Goal: Task Accomplishment & Management: Use online tool/utility

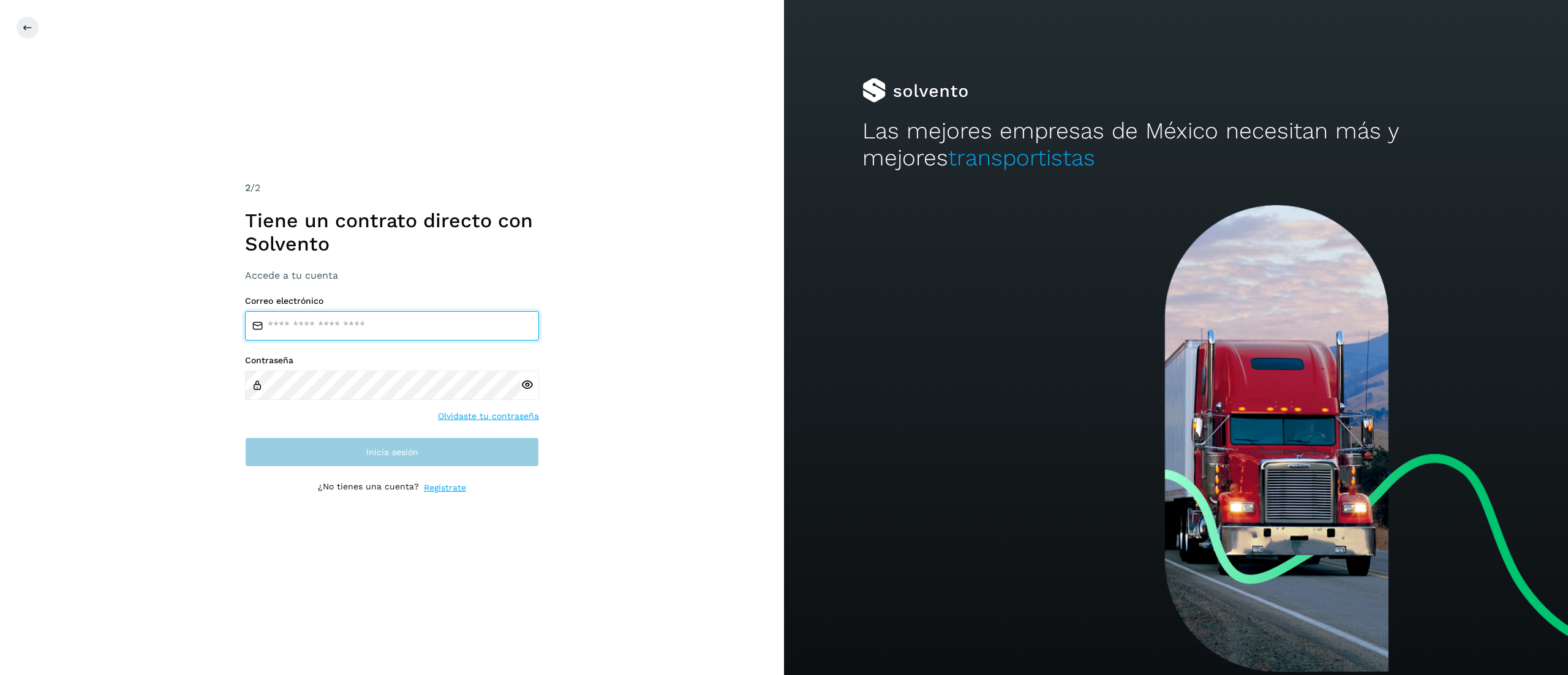
type input "**********"
click at [324, 442] on button "Inicia sesión" at bounding box center [392, 451] width 294 height 29
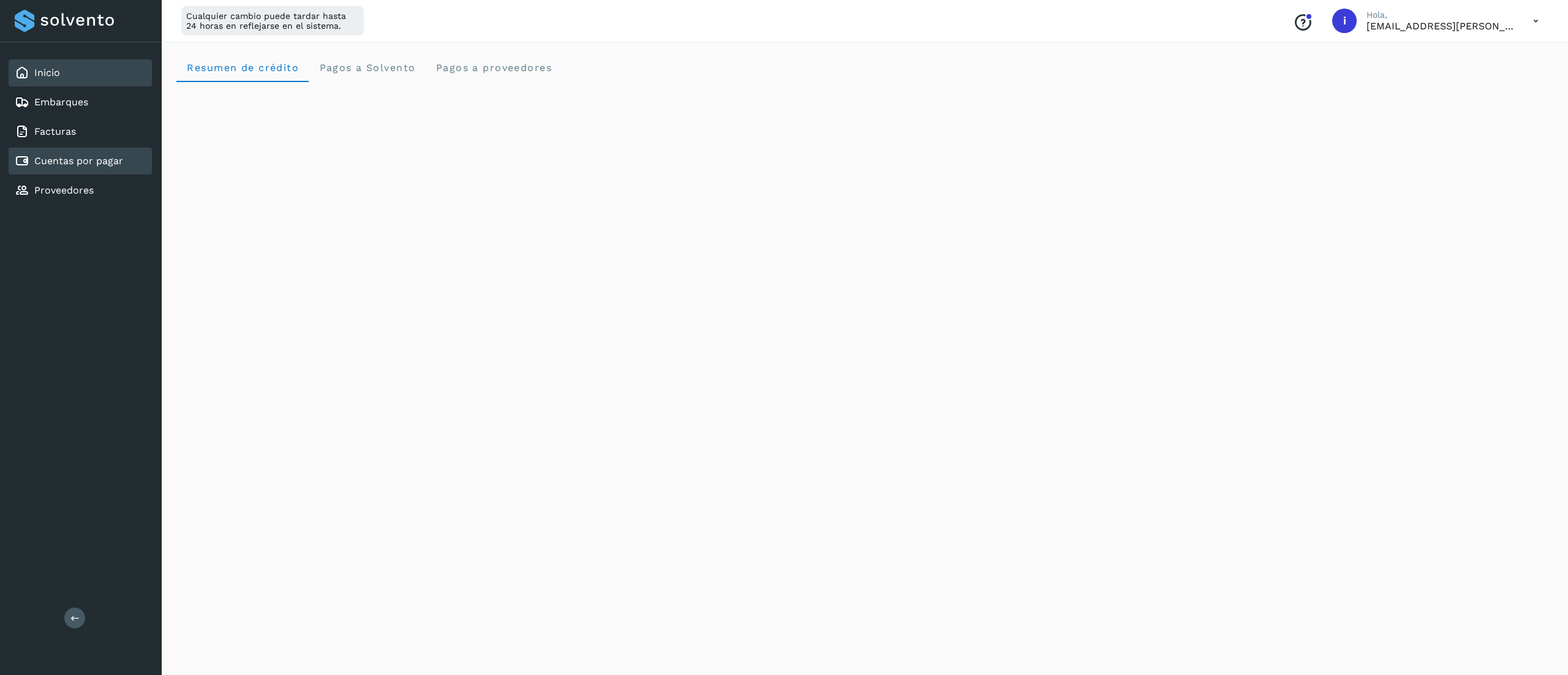
click at [74, 165] on div "Cuentas por pagar" at bounding box center [69, 161] width 109 height 15
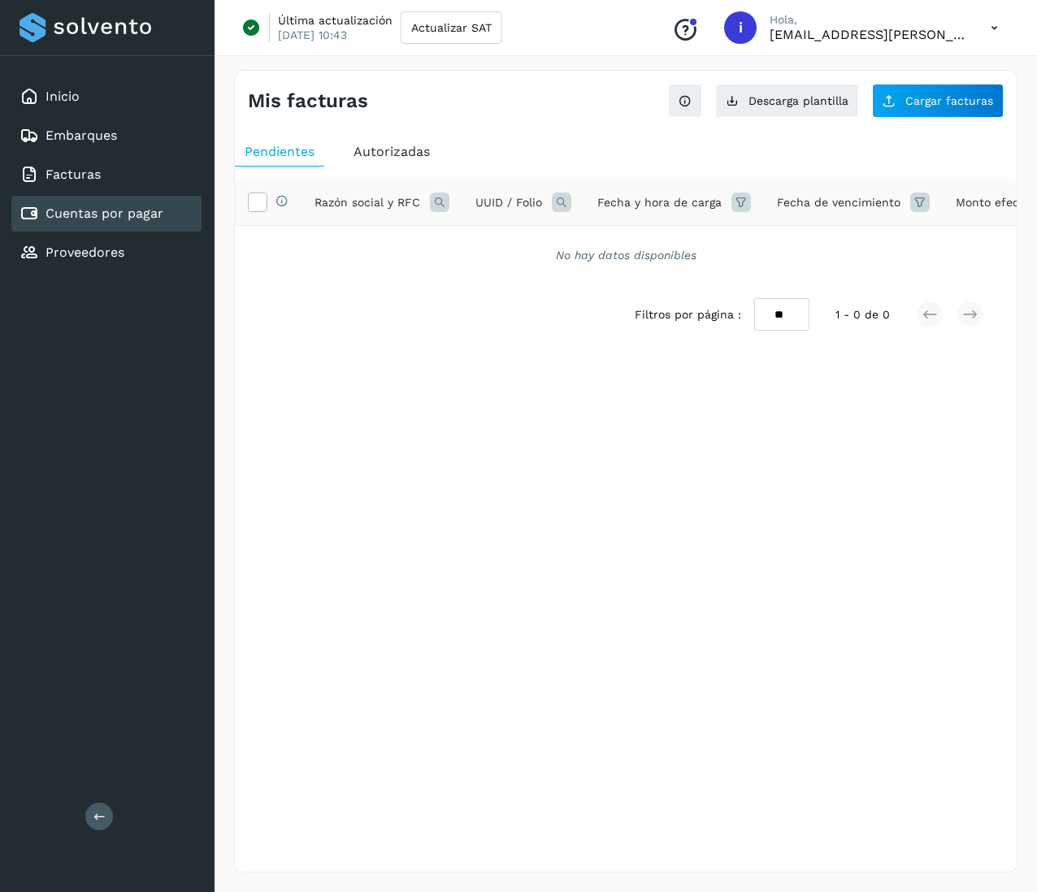
click at [732, 492] on div "Mis facturas Ver instrucciones para cargar Facturas Descarga plantilla Cargar f…" at bounding box center [625, 471] width 783 height 803
click at [960, 99] on span "Cargar facturas" at bounding box center [949, 100] width 88 height 11
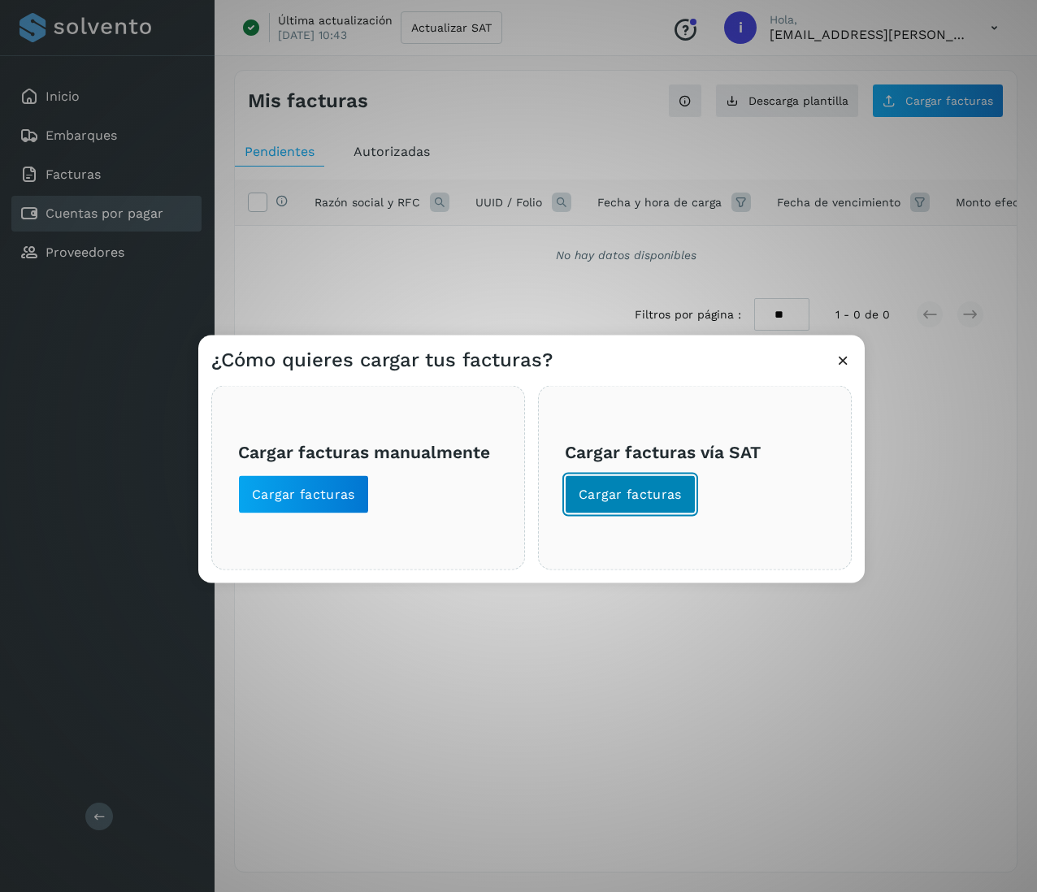
click at [609, 505] on button "Cargar facturas" at bounding box center [630, 494] width 131 height 39
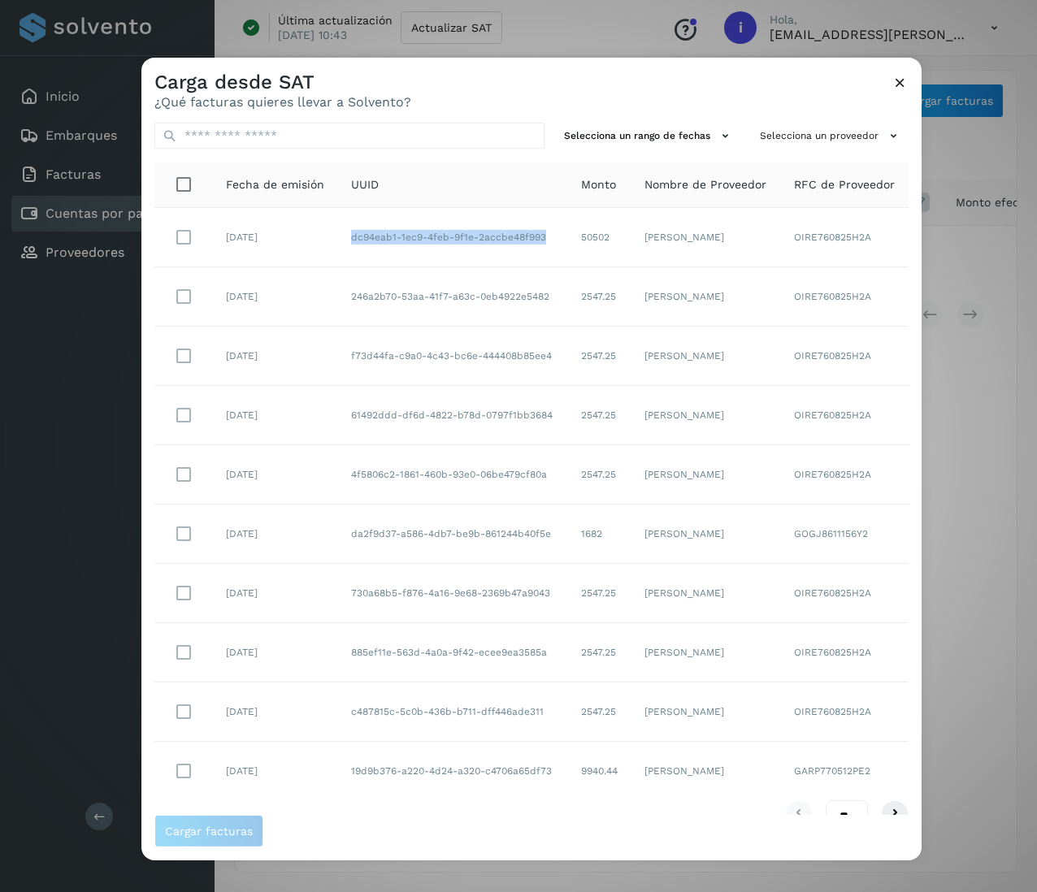
drag, startPoint x: 333, startPoint y: 224, endPoint x: 450, endPoint y: 251, distance: 120.1
click at [450, 251] on td "dc94eab1-1ec9-4feb-9f1e-2accbe48f993" at bounding box center [453, 237] width 230 height 59
click at [433, 255] on td "dc94eab1-1ec9-4feb-9f1e-2accbe48f993" at bounding box center [453, 237] width 230 height 59
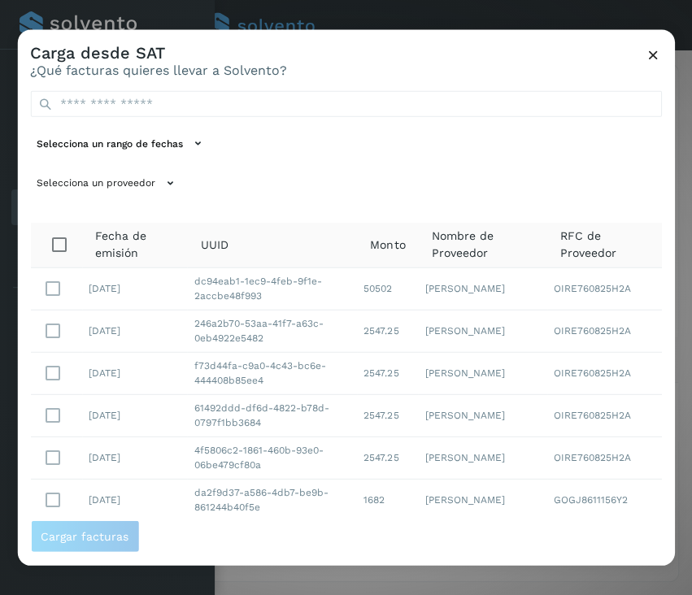
drag, startPoint x: 961, startPoint y: 1, endPoint x: 215, endPoint y: 168, distance: 763.7
click at [215, 167] on div "Selecciona un rango de fechas Selecciona un proveedor" at bounding box center [345, 144] width 631 height 106
drag, startPoint x: 150, startPoint y: 297, endPoint x: 202, endPoint y: 297, distance: 52.0
click at [72, 286] on tr "[DATE]94eab1-1ec9-4feb-9f1e-2accbe48f993 50502 [PERSON_NAME] OIRE760825H2A" at bounding box center [345, 288] width 631 height 42
drag, startPoint x: 263, startPoint y: 294, endPoint x: 284, endPoint y: 287, distance: 21.6
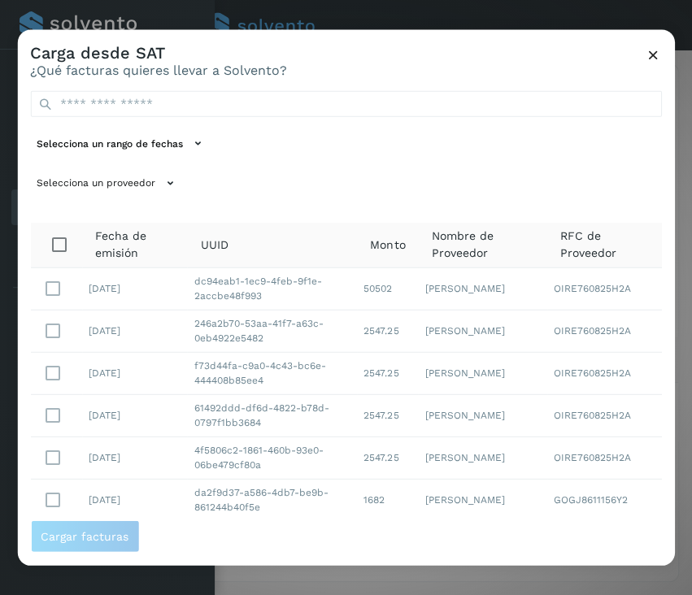
click at [165, 273] on tr "[DATE]94eab1-1ec9-4feb-9f1e-2accbe48f993 50502 [PERSON_NAME] OIRE760825H2A" at bounding box center [345, 288] width 631 height 42
drag, startPoint x: 376, startPoint y: 293, endPoint x: 338, endPoint y: 293, distance: 38.2
click at [357, 293] on td "50502" at bounding box center [387, 288] width 61 height 42
click at [482, 309] on td "[PERSON_NAME]" at bounding box center [482, 288] width 129 height 42
drag, startPoint x: 518, startPoint y: 298, endPoint x: 395, endPoint y: 297, distance: 122.7
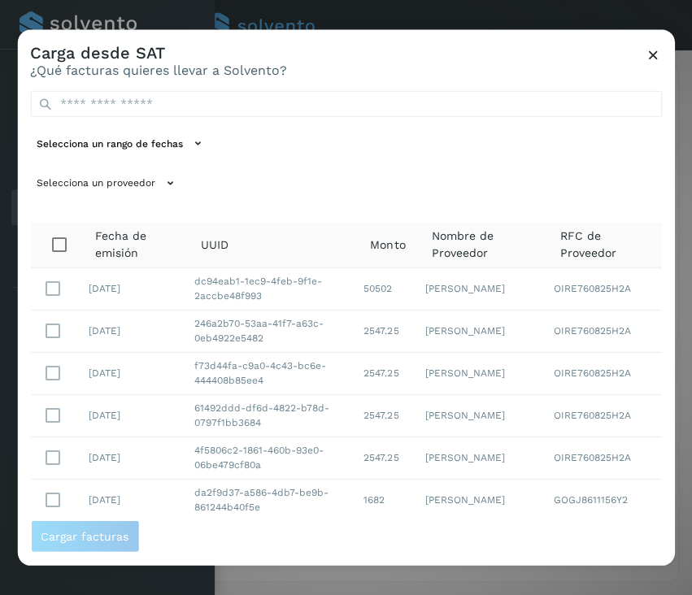
click at [395, 297] on tr "[DATE]94eab1-1ec9-4feb-9f1e-2accbe48f993 50502 [PERSON_NAME] OIRE760825H2A" at bounding box center [345, 288] width 631 height 42
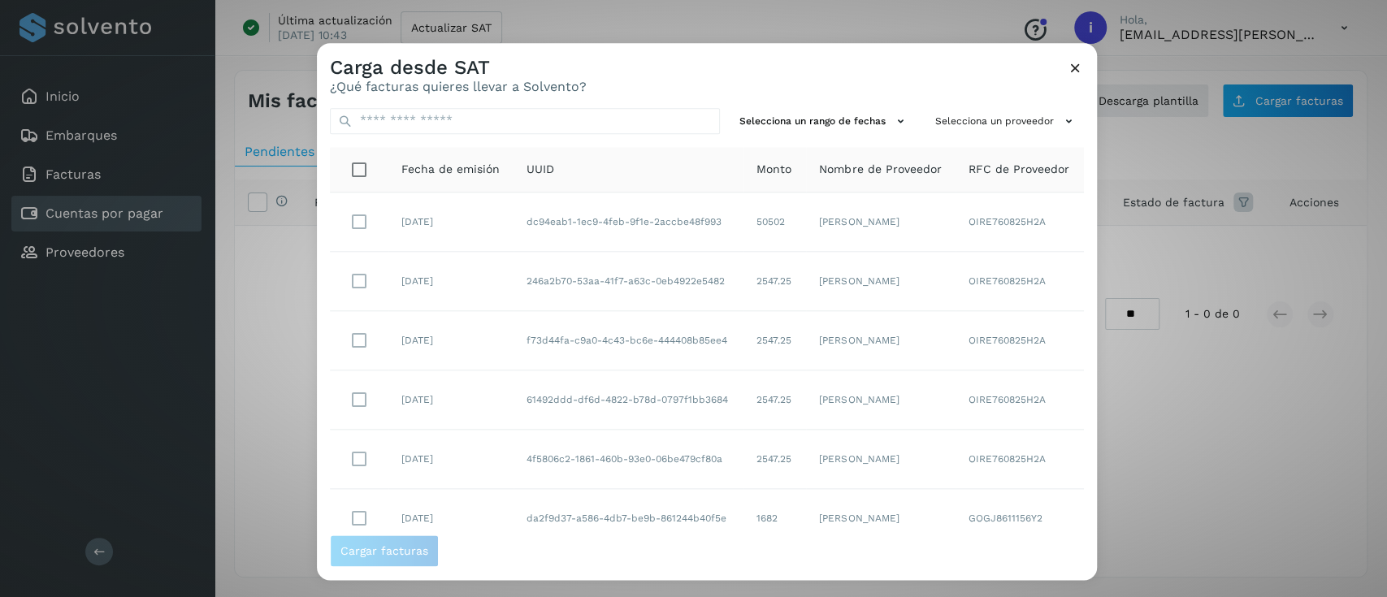
click at [1078, 65] on icon at bounding box center [1075, 67] width 17 height 17
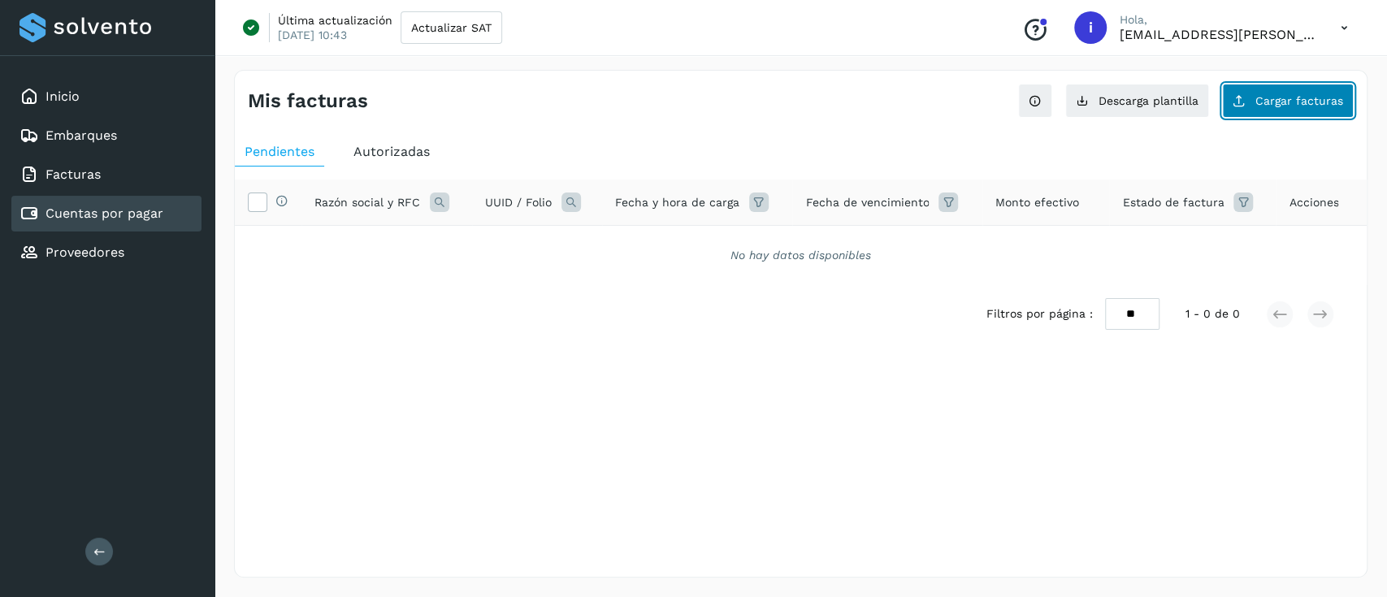
click at [1282, 103] on span "Cargar facturas" at bounding box center [1299, 100] width 88 height 11
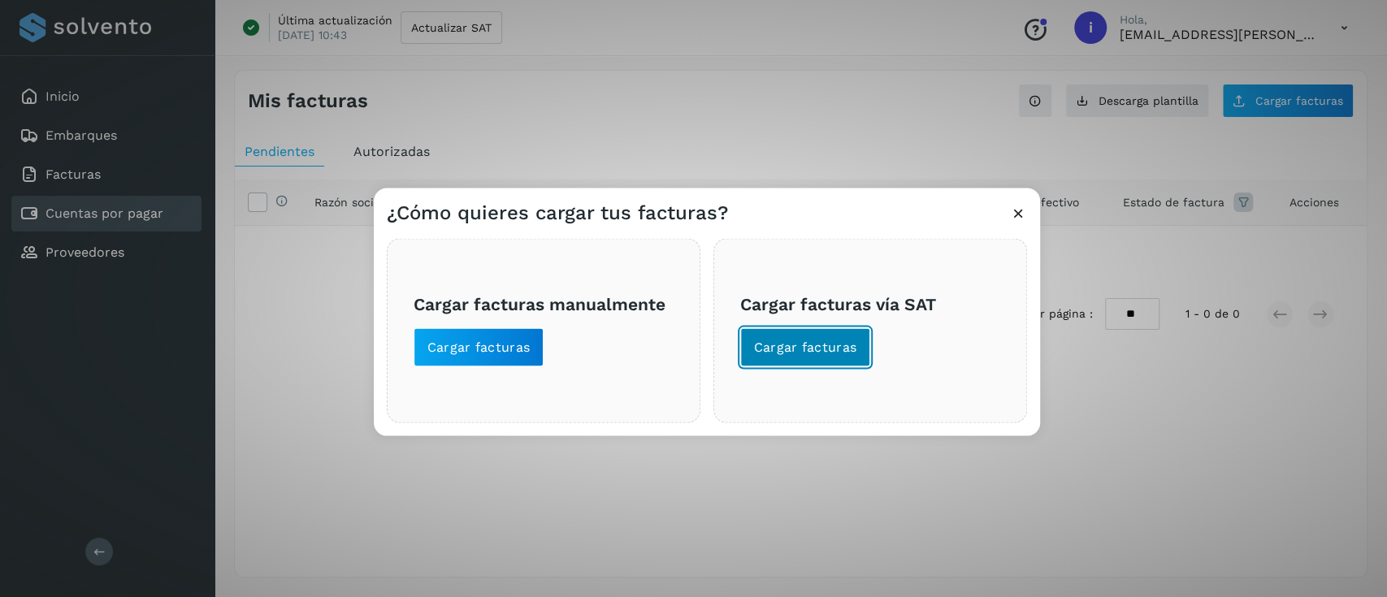
click at [778, 332] on button "Cargar facturas" at bounding box center [805, 346] width 131 height 39
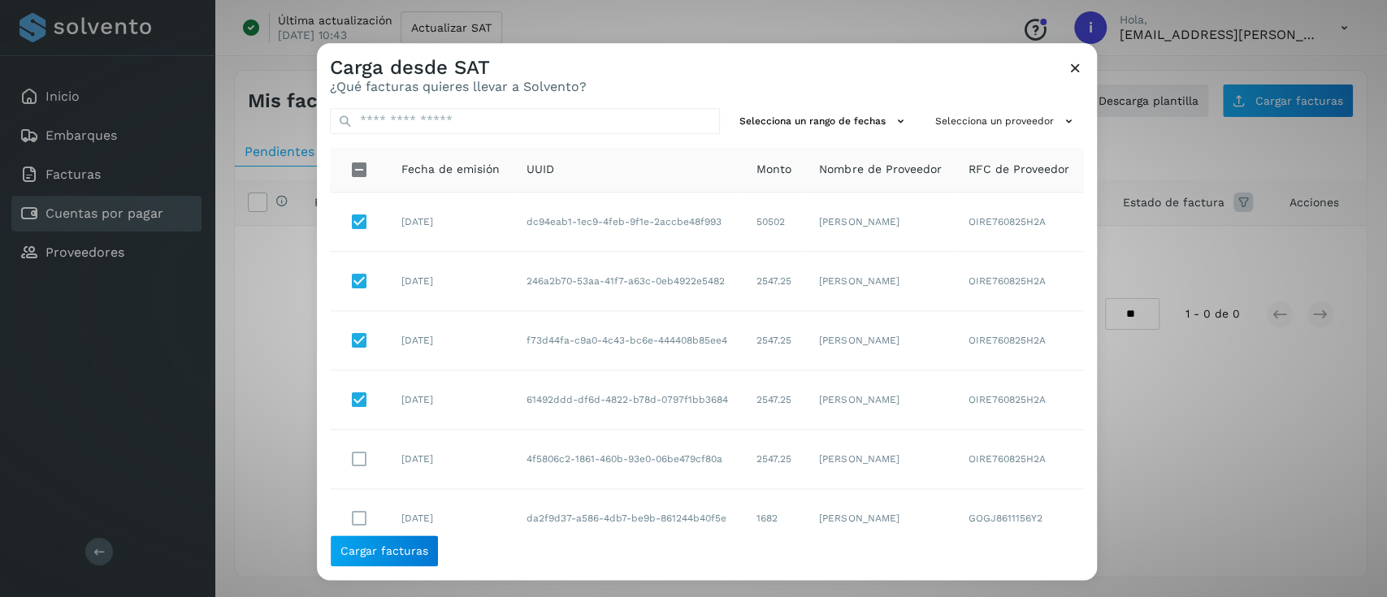
click at [1081, 71] on icon at bounding box center [1075, 67] width 17 height 17
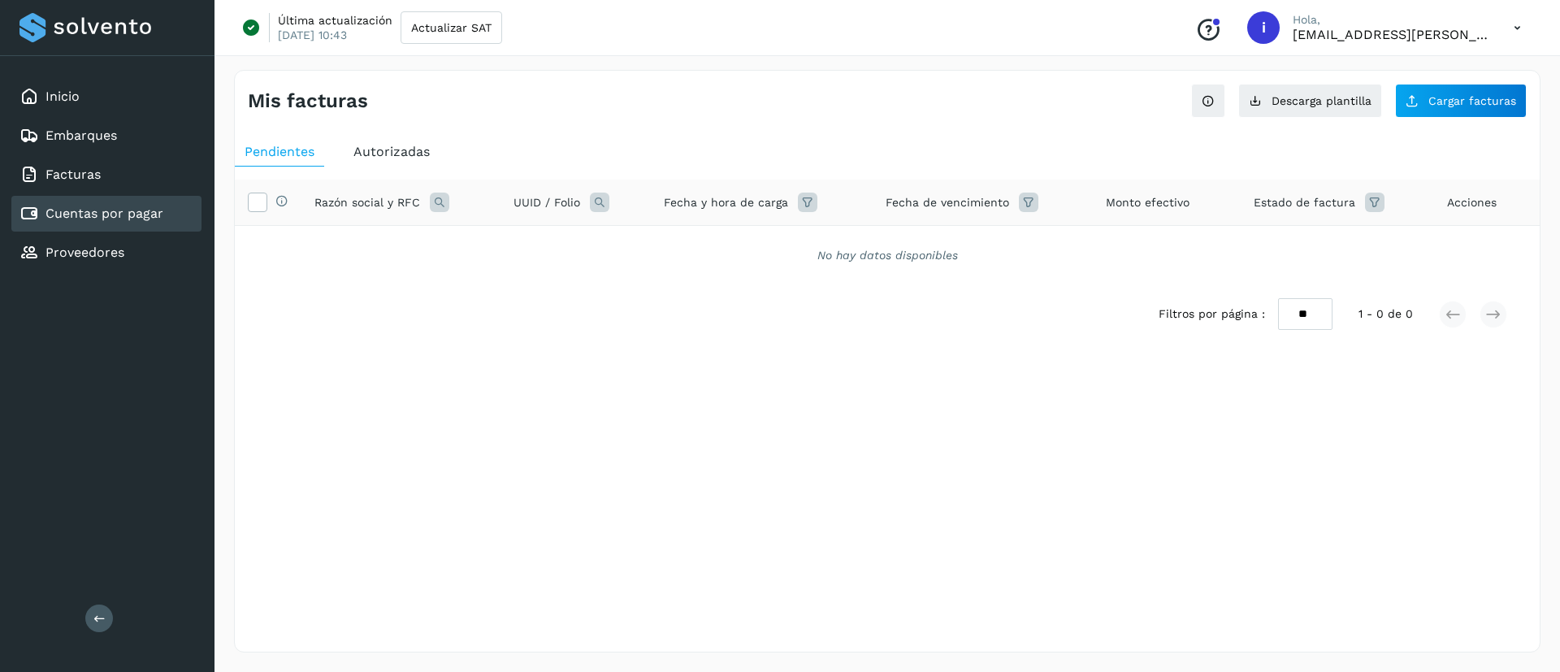
drag, startPoint x: 1268, startPoint y: 0, endPoint x: 698, endPoint y: 397, distance: 694.5
click at [698, 397] on div "Pendientes Autorizadas Selecciona todas las facturas disponibles para autorizac…" at bounding box center [887, 267] width 1305 height 272
